Goal: Navigation & Orientation: Find specific page/section

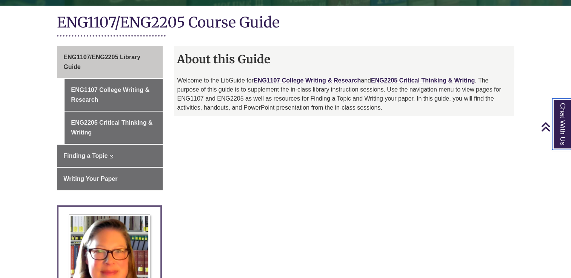
scroll to position [164, 0]
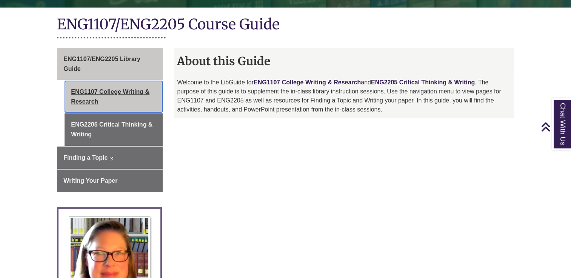
click at [114, 91] on link "ENG1107 College Writing & Research" at bounding box center [113, 97] width 98 height 32
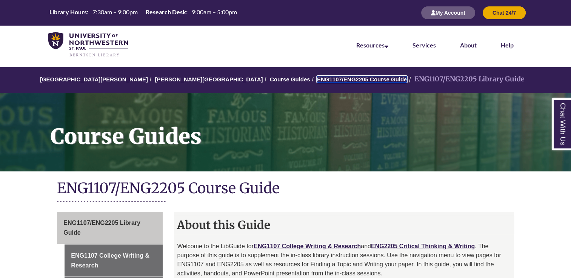
click at [317, 77] on link "ENG1107/ENG2205 Course Guide" at bounding box center [362, 79] width 90 height 6
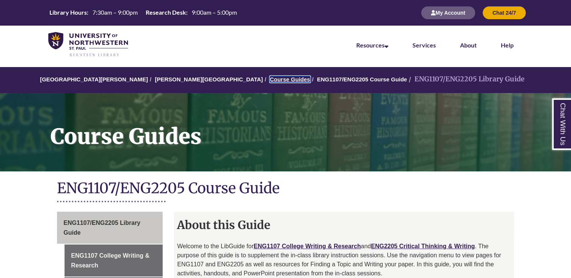
click at [270, 79] on link "Course Guides" at bounding box center [290, 79] width 40 height 6
